Goal: Transaction & Acquisition: Purchase product/service

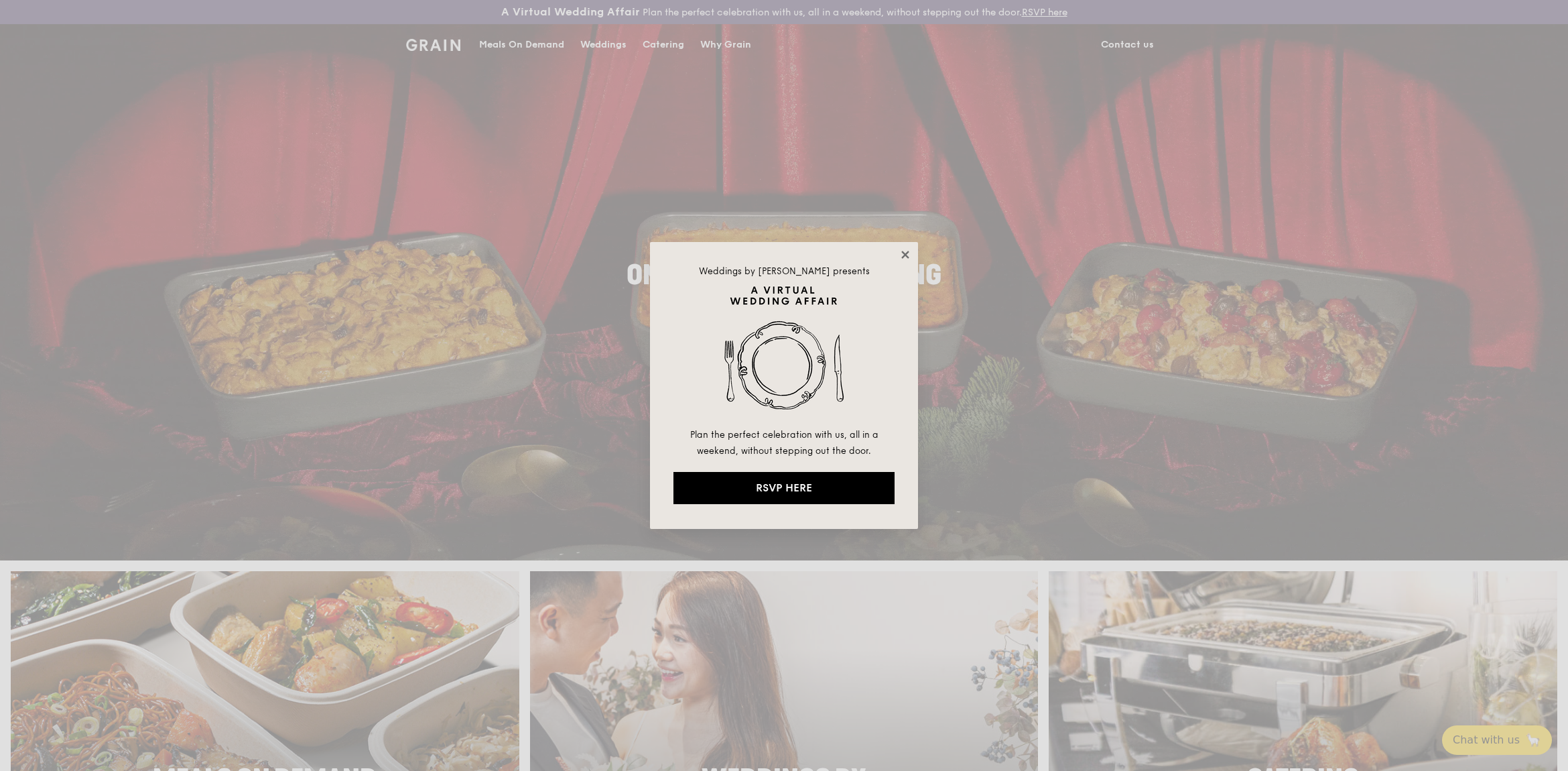
click at [902, 250] on icon at bounding box center [905, 255] width 12 height 12
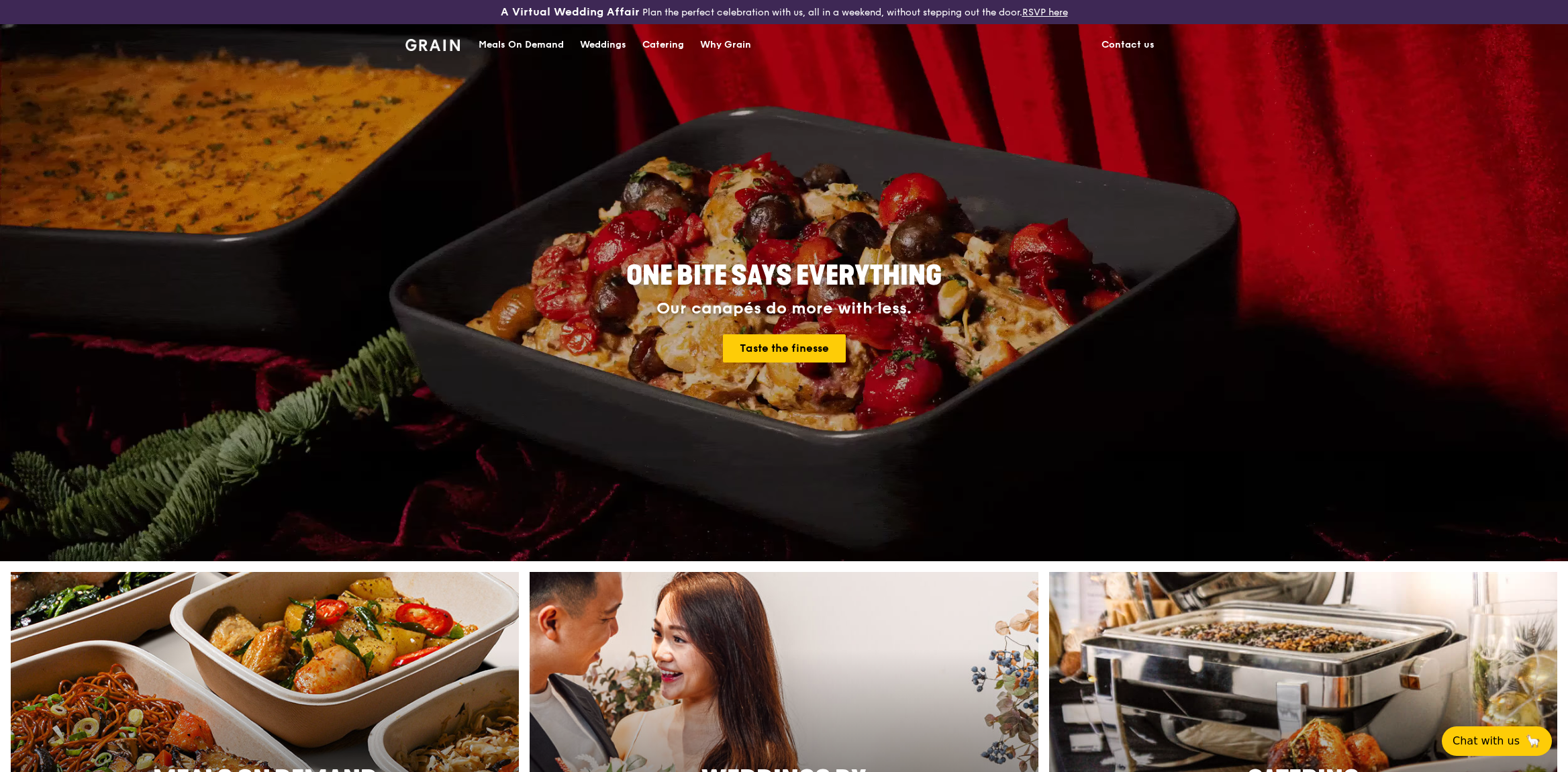
click at [528, 38] on div "Meals On Demand" at bounding box center [521, 45] width 85 height 40
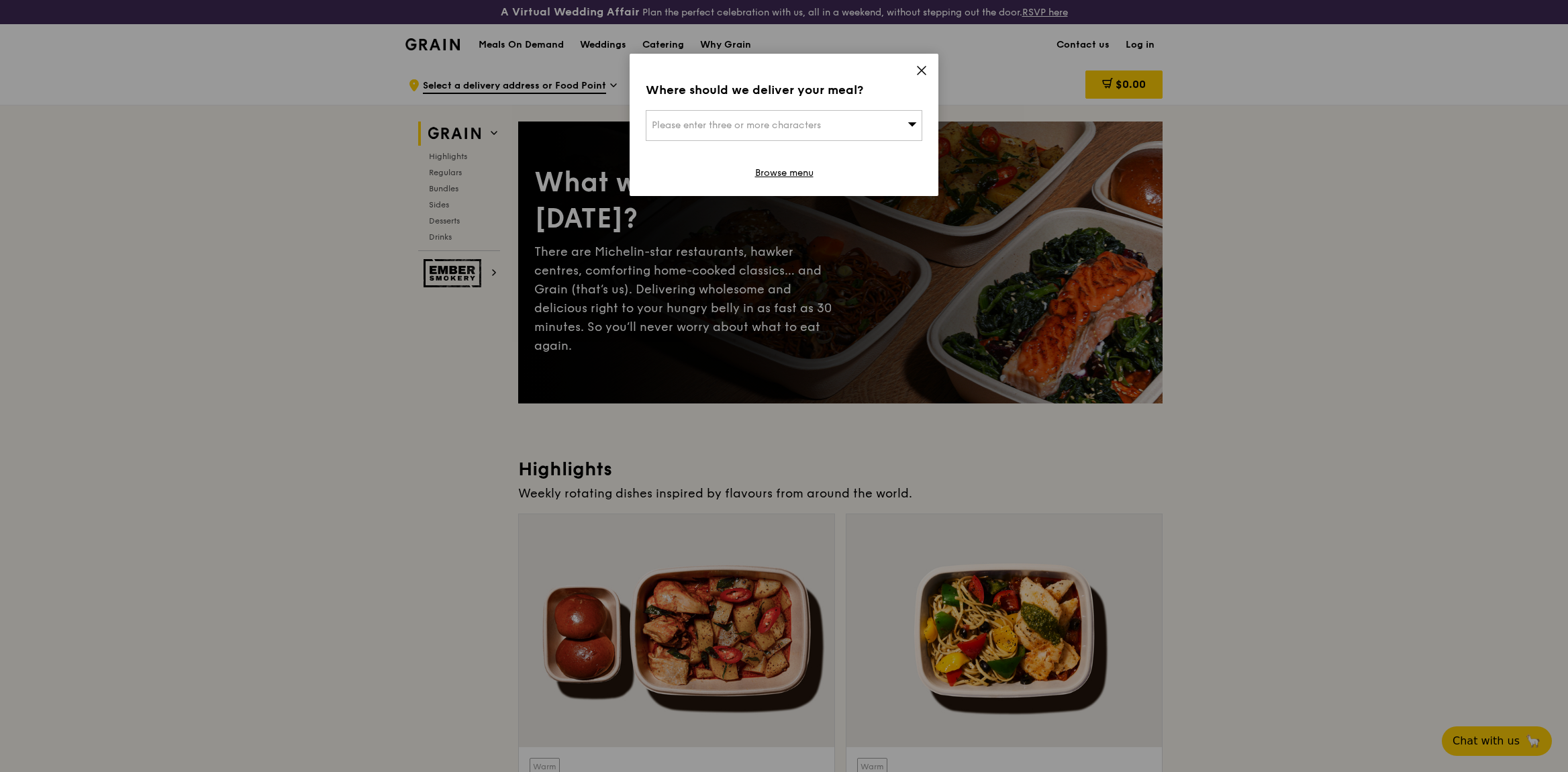
click at [923, 77] on span at bounding box center [921, 72] width 12 height 15
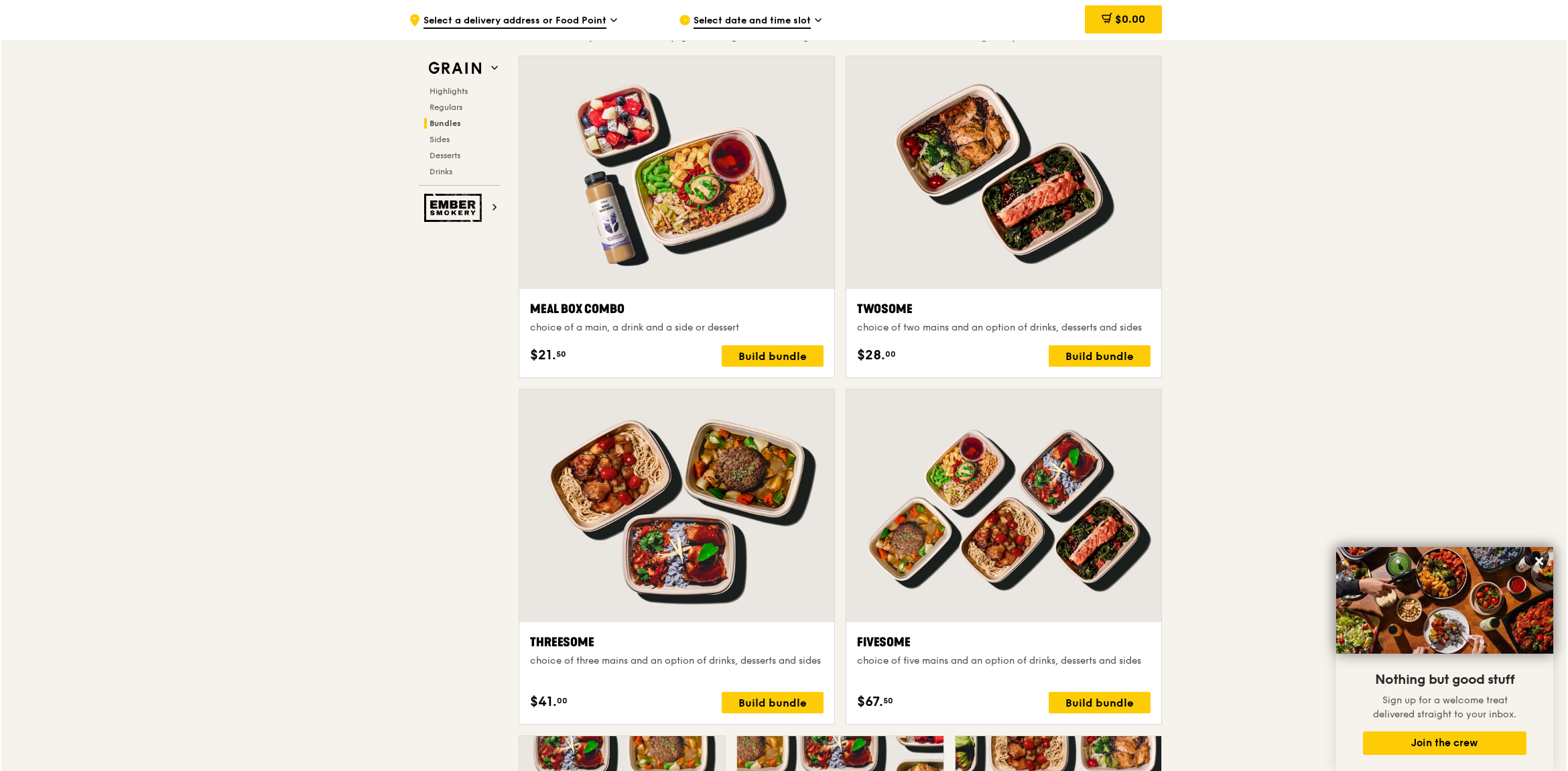
scroll to position [2177, 0]
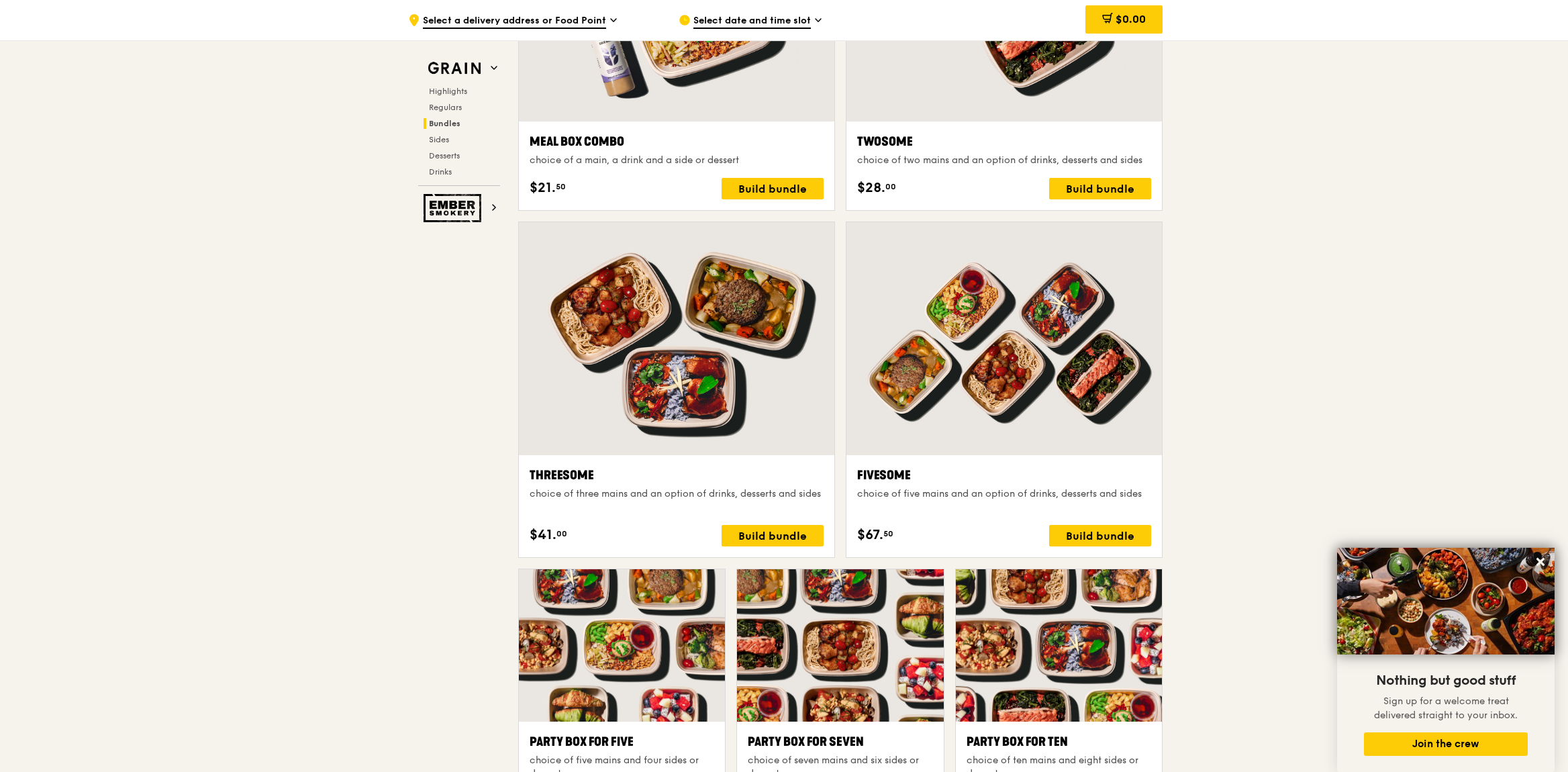
click at [993, 383] on div at bounding box center [1004, 339] width 316 height 233
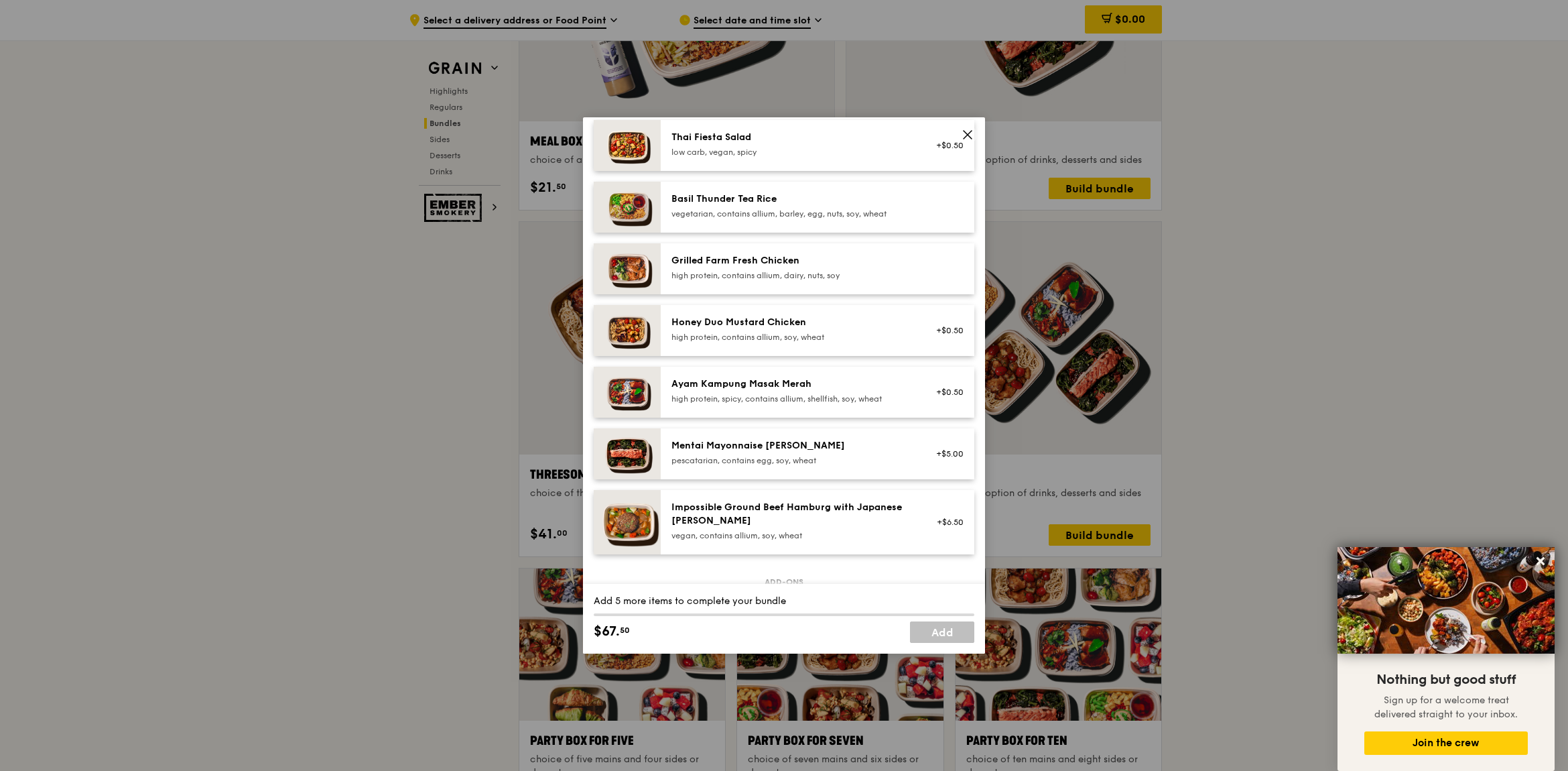
scroll to position [0, 0]
